Goal: Transaction & Acquisition: Purchase product/service

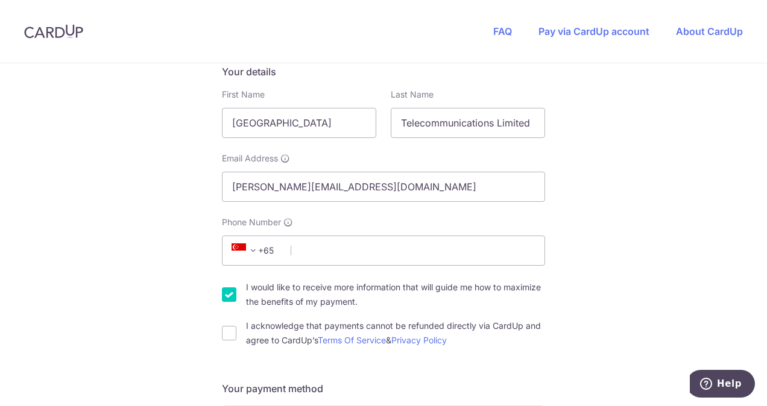
scroll to position [203, 0]
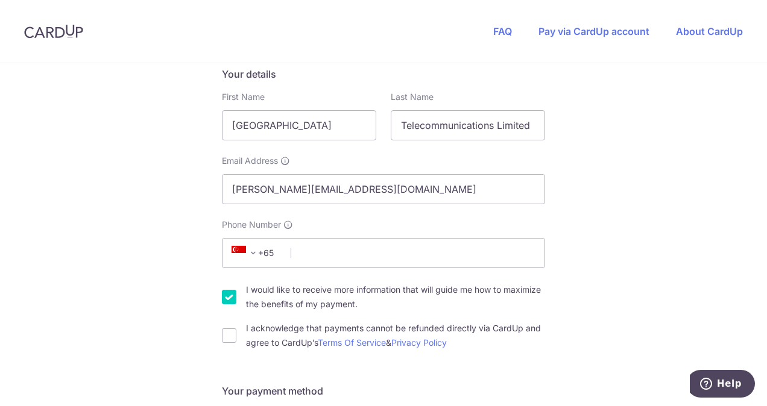
click at [224, 294] on input "I would like to receive more information that will guide me how to maximize the…" at bounding box center [229, 297] width 14 height 14
checkbox input "false"
click at [225, 331] on input "I acknowledge that payments cannot be refunded directly via CardUp and agree to…" at bounding box center [229, 336] width 14 height 14
checkbox input "true"
click at [335, 254] on input "Phone Number" at bounding box center [383, 253] width 323 height 30
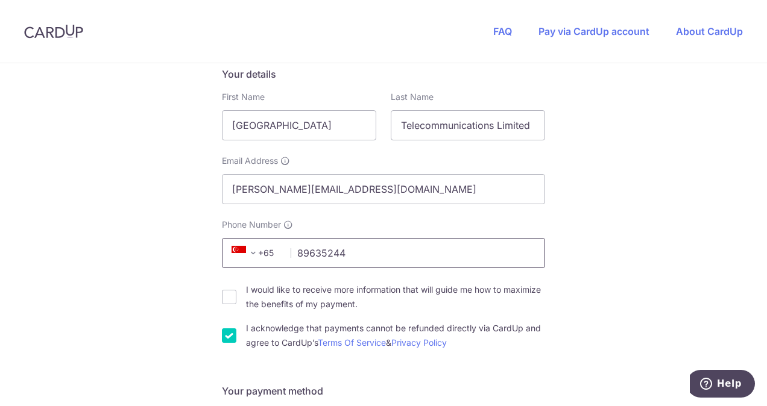
type input "89635244"
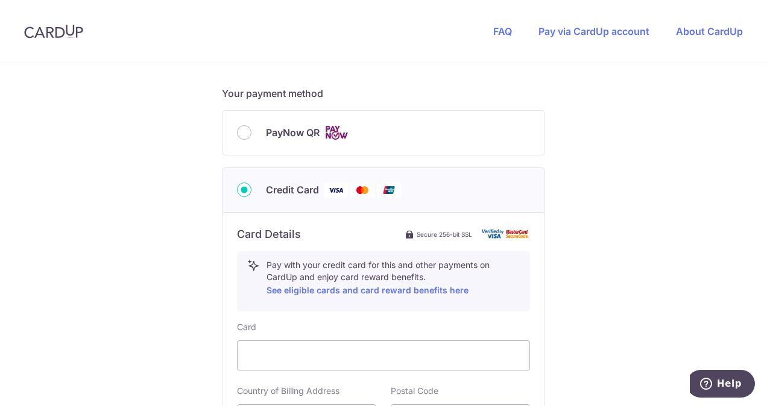
scroll to position [502, 0]
click at [315, 347] on iframe at bounding box center [383, 354] width 272 height 14
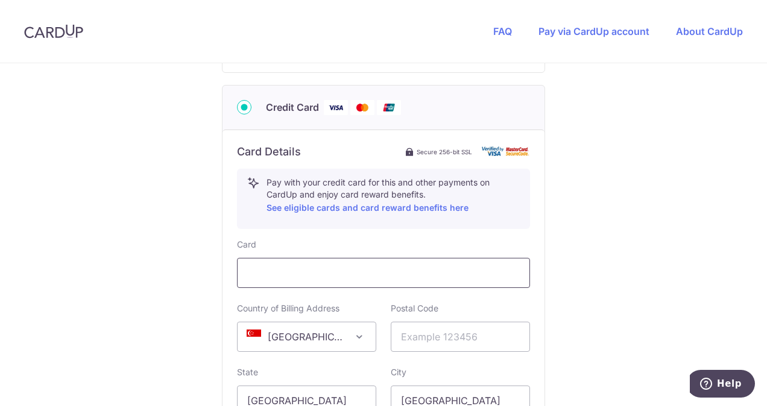
scroll to position [584, 0]
click at [439, 333] on input "text" at bounding box center [460, 336] width 139 height 30
click at [551, 317] on div "You are paying ONLEWO PTE. LTD. ONLEWO PTE. LTD. uses CardUp to accept payments…" at bounding box center [383, 67] width 767 height 1176
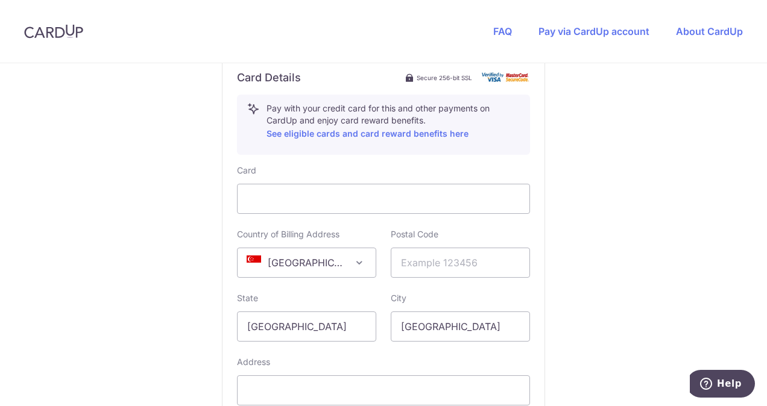
scroll to position [660, 0]
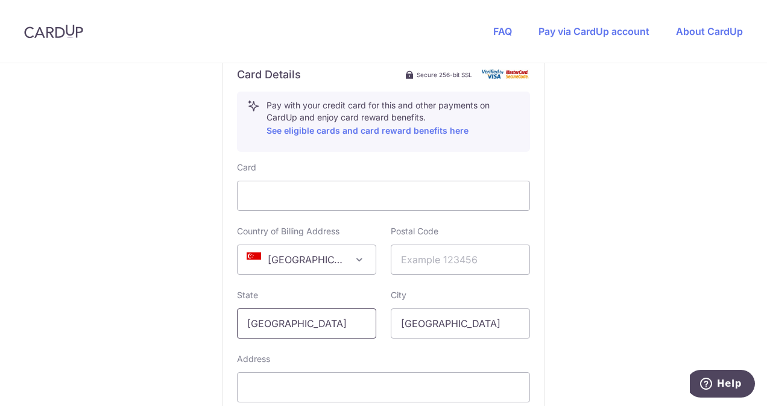
click at [323, 330] on input "[GEOGRAPHIC_DATA]" at bounding box center [306, 324] width 139 height 30
click at [424, 262] on input "text" at bounding box center [460, 260] width 139 height 30
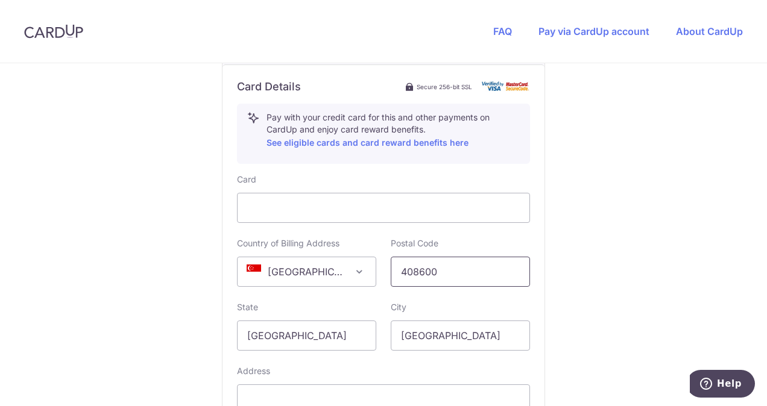
scroll to position [649, 0]
type input "408600"
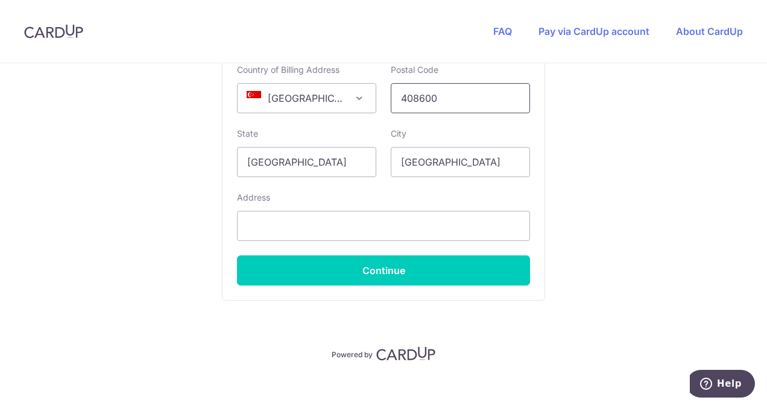
scroll to position [826, 0]
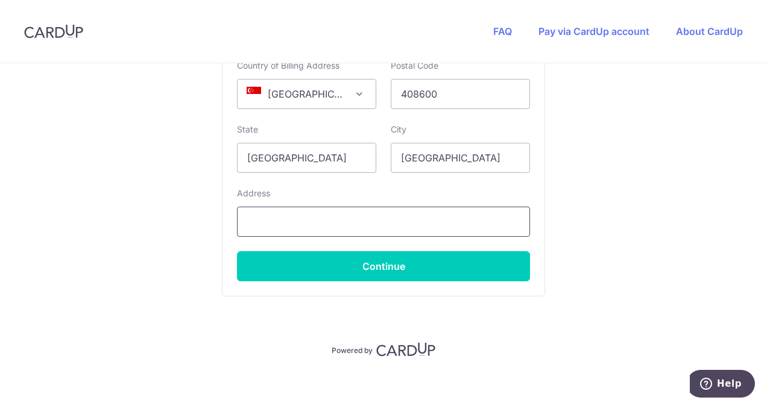
click at [283, 223] on input "text" at bounding box center [383, 222] width 293 height 30
paste input "[STREET_ADDRESS] Post Centre,"
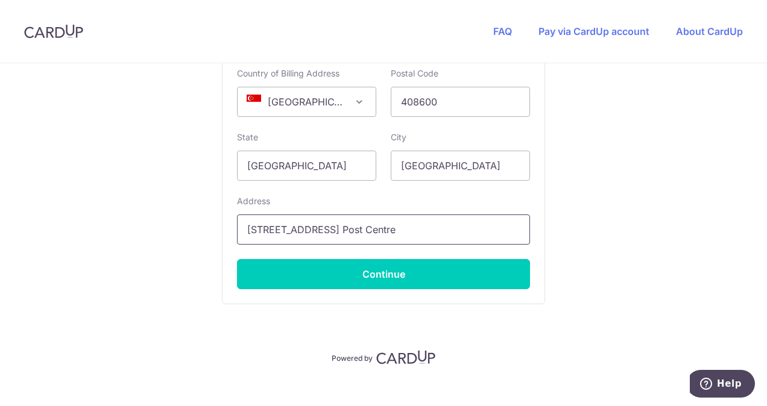
scroll to position [831, 0]
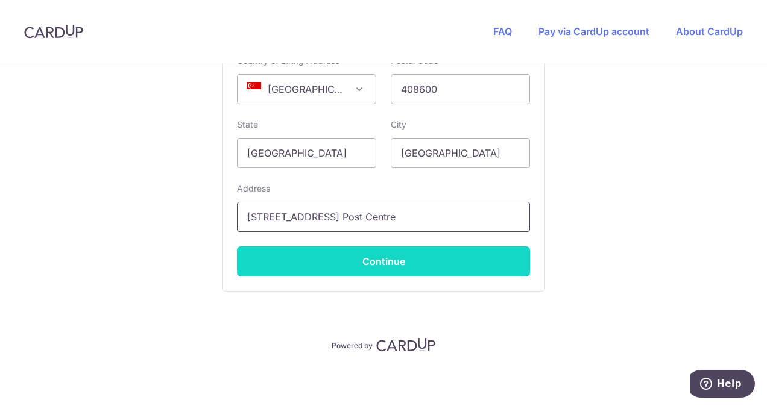
type input "[STREET_ADDRESS] Post Centre"
click at [341, 268] on button "Continue" at bounding box center [383, 262] width 293 height 30
click at [376, 258] on button "Continue" at bounding box center [383, 262] width 293 height 30
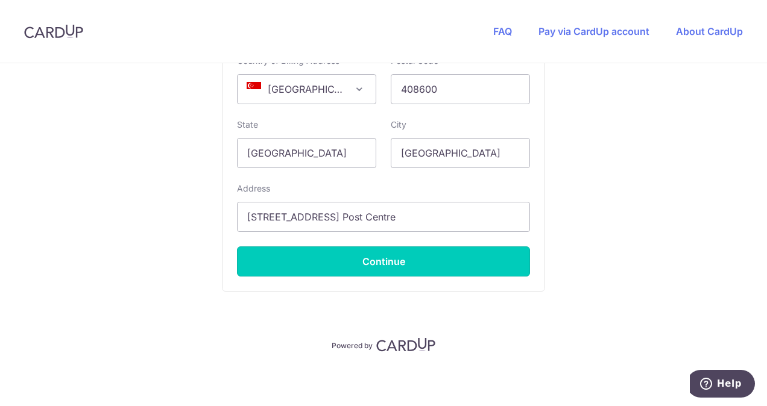
type input "**** 5419"
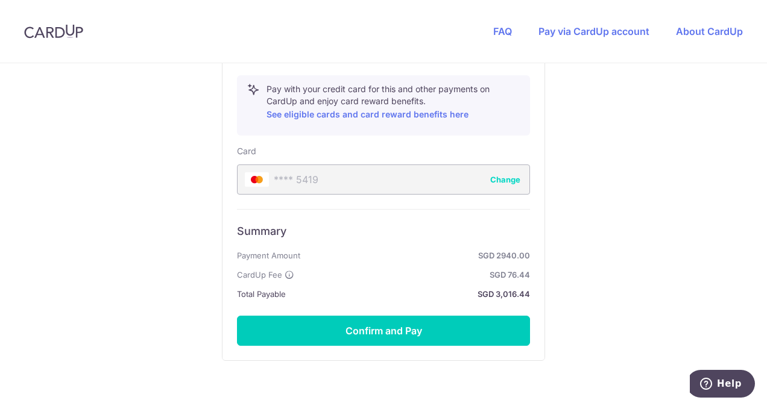
scroll to position [745, 0]
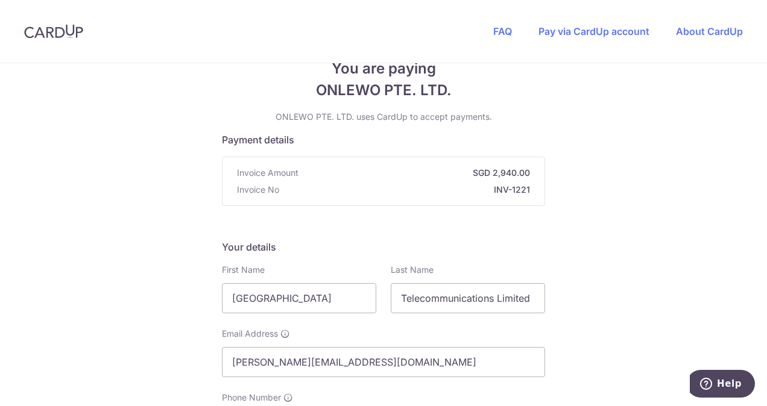
scroll to position [0, 0]
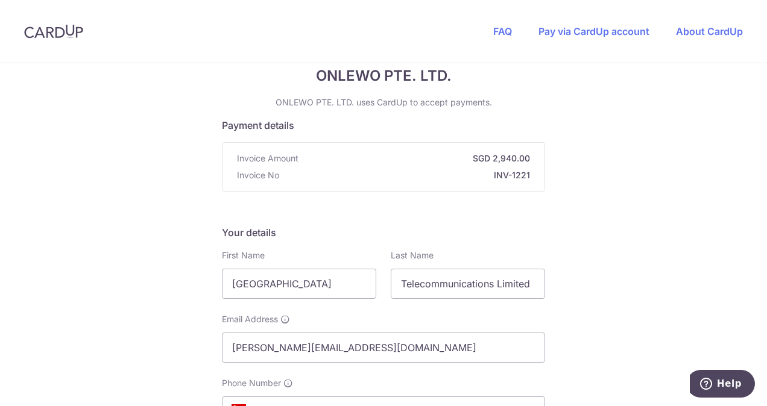
scroll to position [45, 0]
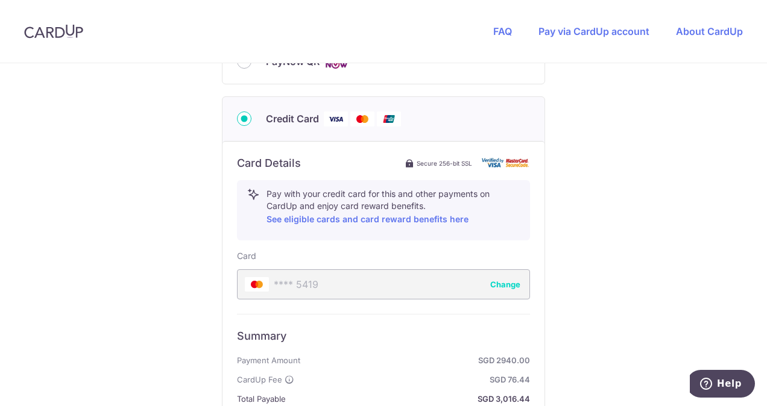
scroll to position [745, 0]
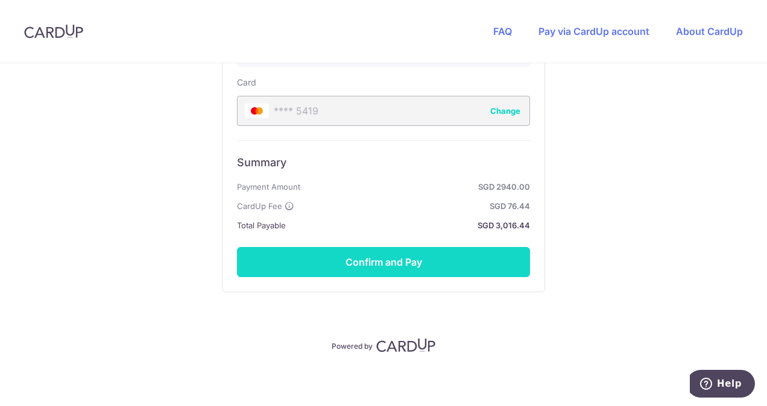
click at [362, 247] on button "Confirm and Pay" at bounding box center [383, 262] width 293 height 30
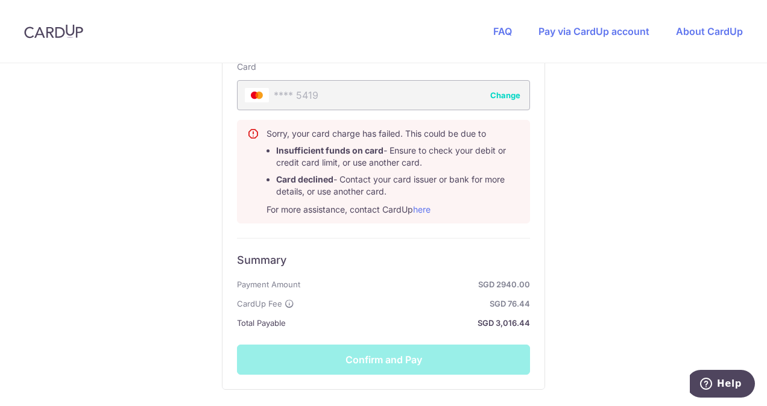
scroll to position [762, 0]
